Goal: Feedback & Contribution: Submit feedback/report problem

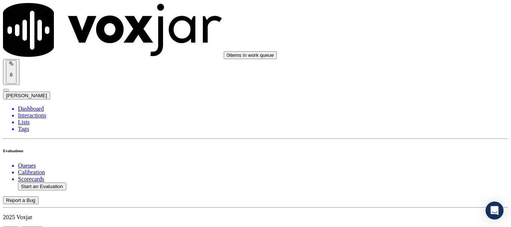
scroll to position [37, 0]
click at [431, 116] on div "Yes" at bounding box center [425, 113] width 95 height 7
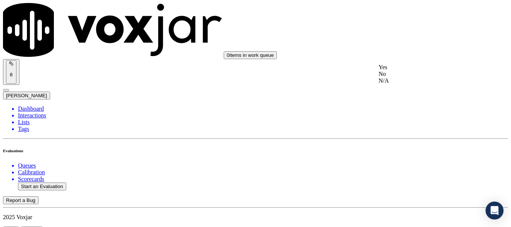
click at [408, 71] on div "Yes" at bounding box center [425, 67] width 95 height 7
click at [417, 89] on div "Yes" at bounding box center [425, 86] width 95 height 7
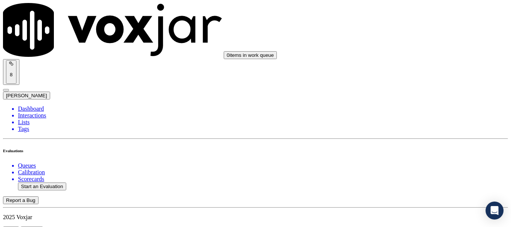
click at [411, 57] on div "N/A" at bounding box center [425, 53] width 95 height 7
click at [417, 178] on div "N/A" at bounding box center [425, 175] width 95 height 7
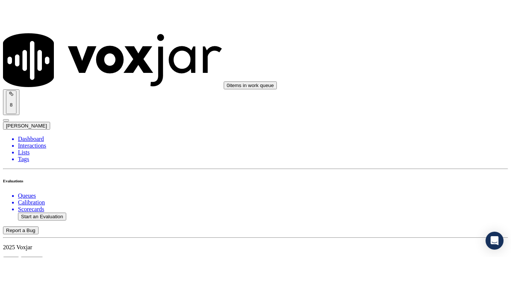
scroll to position [635, 0]
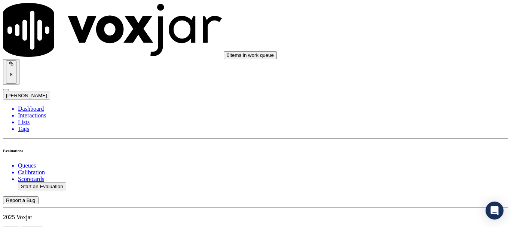
click at [414, 35] on div "Yes" at bounding box center [425, 31] width 95 height 7
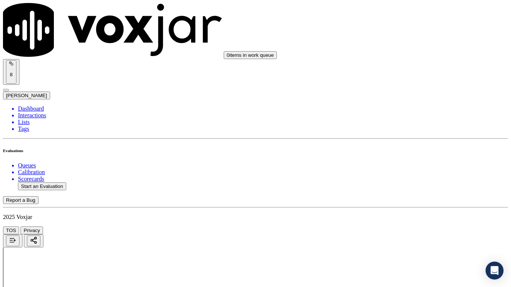
scroll to position [94, 0]
click at [420, 138] on div "Yes" at bounding box center [425, 134] width 95 height 7
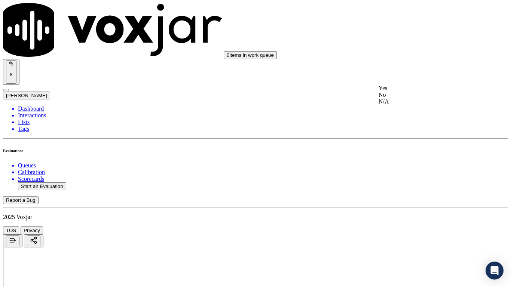
click at [414, 92] on div "Yes" at bounding box center [425, 88] width 95 height 7
click at [423, 185] on div "Yes" at bounding box center [425, 182] width 95 height 7
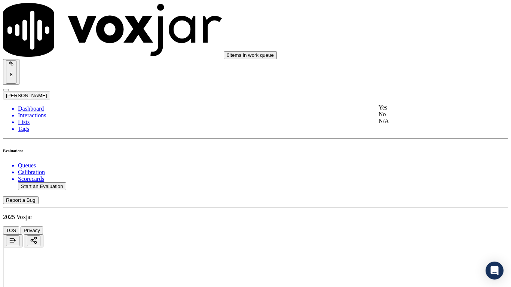
click at [413, 110] on div "Yes" at bounding box center [425, 107] width 95 height 7
drag, startPoint x: 417, startPoint y: 242, endPoint x: 401, endPoint y: 238, distance: 16.4
click at [403, 200] on div "Yes" at bounding box center [425, 196] width 95 height 7
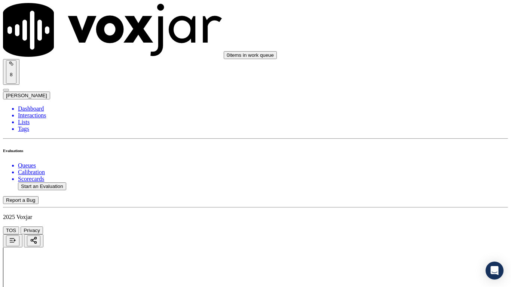
click at [408, 126] on div "Yes" at bounding box center [425, 122] width 95 height 7
click at [408, 220] on div "Yes" at bounding box center [425, 216] width 95 height 7
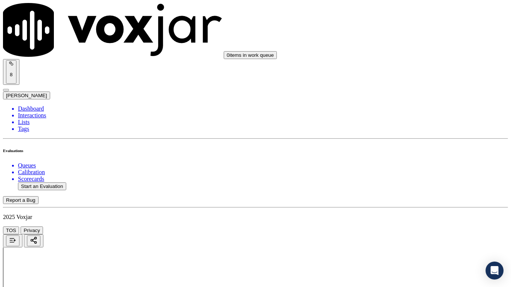
click at [403, 53] on div "Yes" at bounding box center [425, 49] width 95 height 7
click at [407, 147] on div "Yes" at bounding box center [425, 143] width 95 height 7
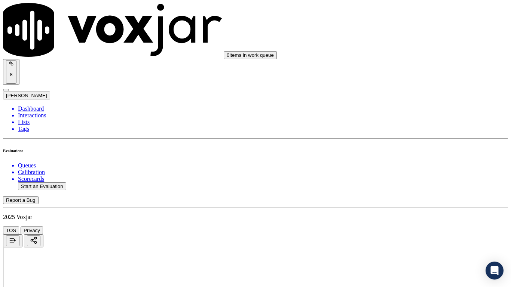
click at [412, 132] on div "Yes No N/A" at bounding box center [425, 141] width 95 height 20
click at [412, 138] on div "Yes" at bounding box center [425, 134] width 95 height 7
click at [404, 226] on div "Yes" at bounding box center [425, 237] width 95 height 7
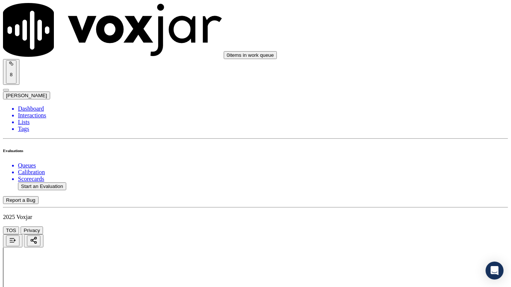
scroll to position [1869, 0]
click at [409, 74] on div "Yes" at bounding box center [425, 70] width 95 height 7
click at [416, 207] on div "Yes" at bounding box center [425, 204] width 95 height 7
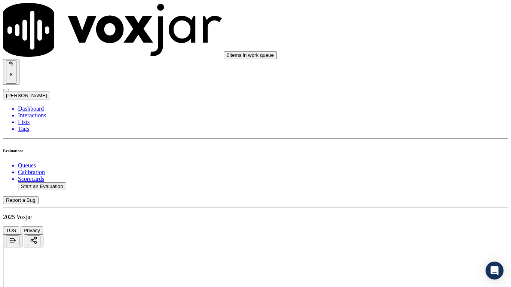
scroll to position [2068, 0]
click at [401, 102] on div "Yes" at bounding box center [425, 99] width 95 height 7
click at [412, 206] on div "Yes" at bounding box center [425, 202] width 95 height 7
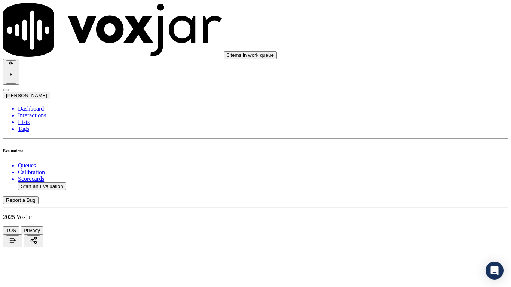
scroll to position [768, 0]
click at [413, 124] on div "No" at bounding box center [425, 121] width 95 height 7
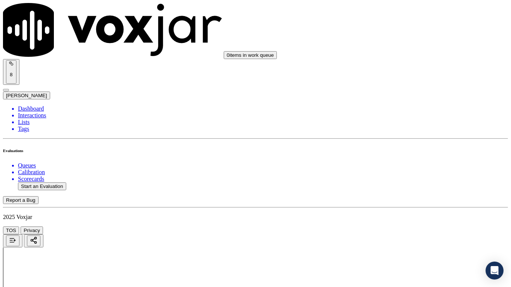
type textarea "C"
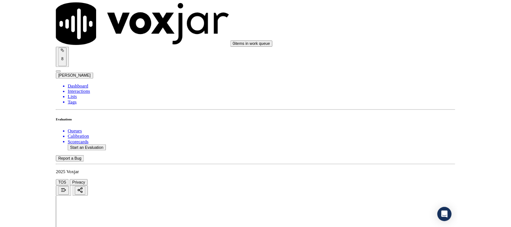
scroll to position [2108, 0]
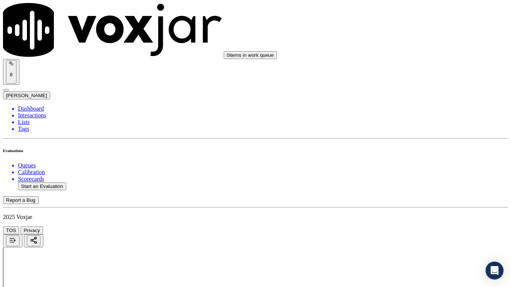
type textarea "The choice ID given by Cx was incorrect but neither did the agent probe nor he …"
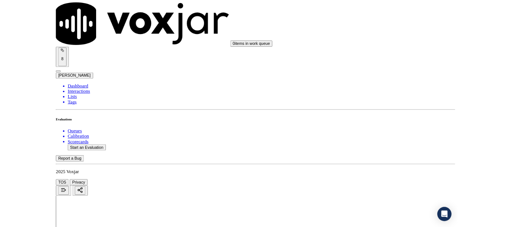
scroll to position [112, 0]
